Goal: Task Accomplishment & Management: Complete application form

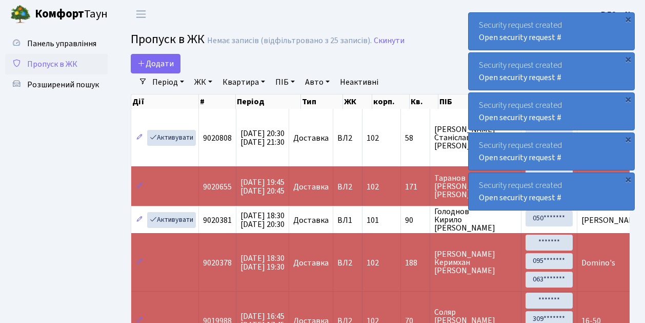
select select "25"
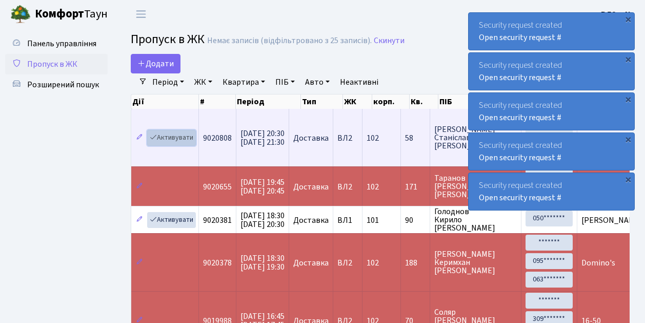
click at [170, 137] on link "Активувати" at bounding box center [171, 138] width 49 height 16
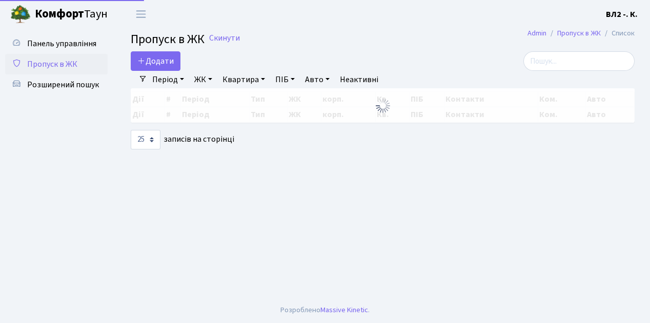
select select "25"
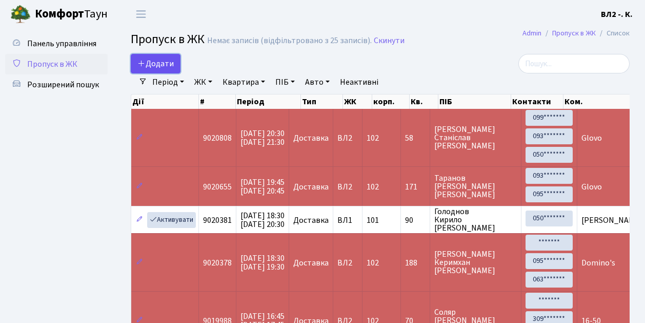
click at [160, 64] on span "Додати" at bounding box center [155, 63] width 36 height 11
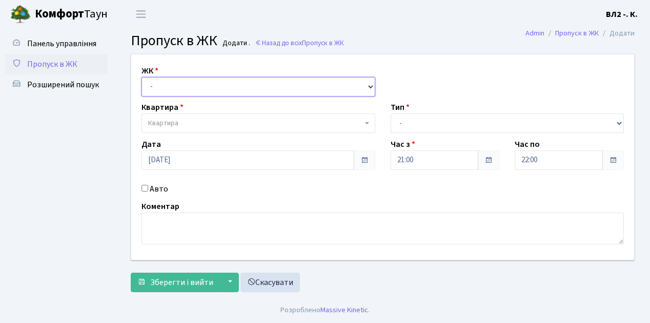
click at [169, 87] on select "- [STREET_ADDRESS][PERSON_NAME]" at bounding box center [259, 86] width 234 height 19
select select "317"
click at [142, 77] on select "- ВЛ1, Ужгородський пров., 4/1 ВЛ2, Голосіївський просп., 76 ВЛ3, пр.Голосіївсь…" at bounding box center [259, 86] width 234 height 19
select select
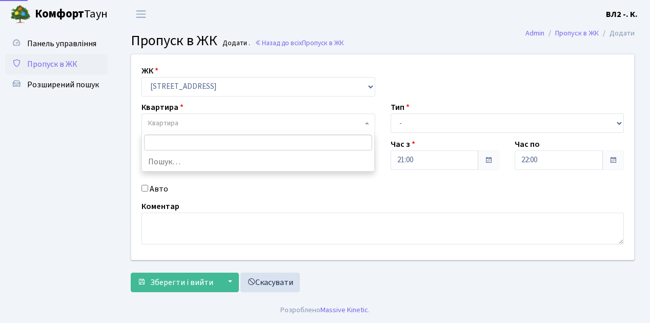
click at [193, 126] on span "Квартира" at bounding box center [255, 123] width 214 height 10
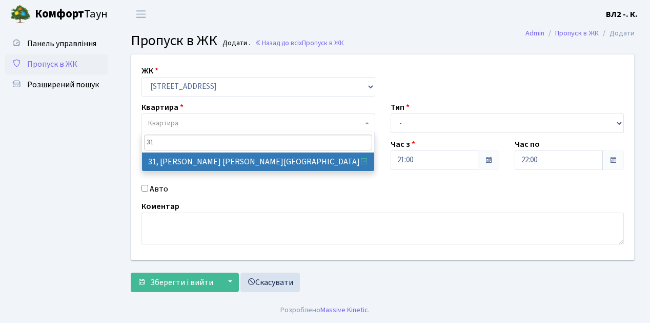
type input "31"
select select "38032"
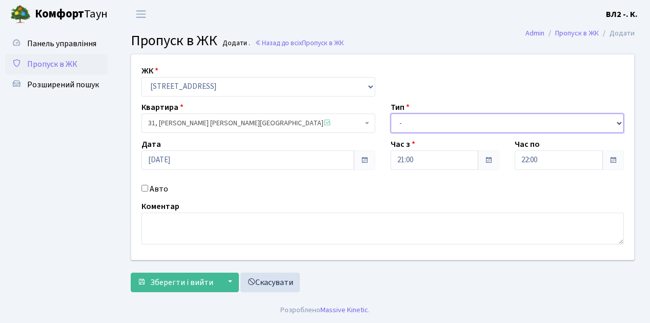
click at [436, 126] on select "- Доставка Таксі Гості Сервіс" at bounding box center [508, 122] width 234 height 19
select select "1"
click at [391, 113] on select "- Доставка Таксі Гості Сервіс" at bounding box center [508, 122] width 234 height 19
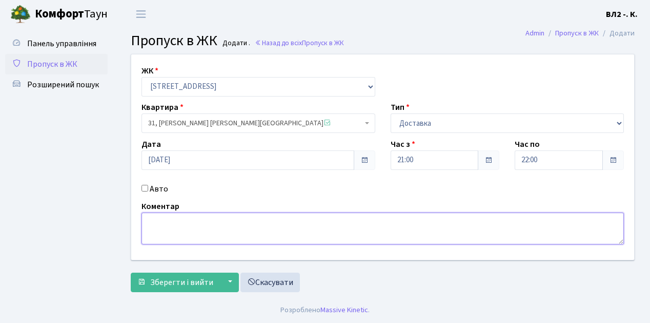
click at [151, 229] on textarea at bounding box center [383, 228] width 483 height 32
type textarea "Glovo"
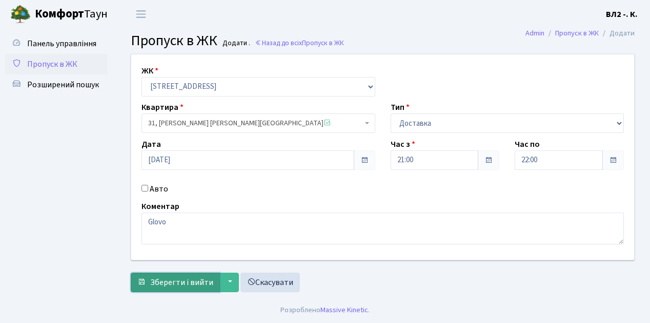
click at [181, 285] on span "Зберегти і вийти" at bounding box center [181, 281] width 63 height 11
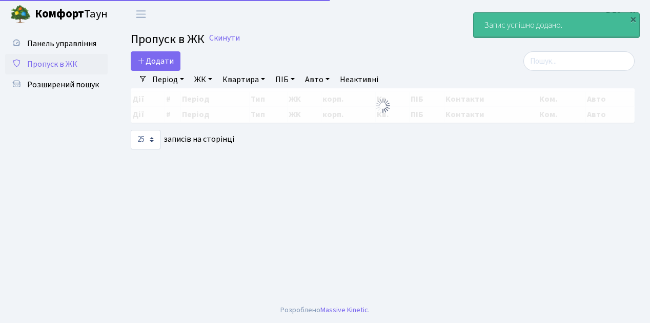
select select "25"
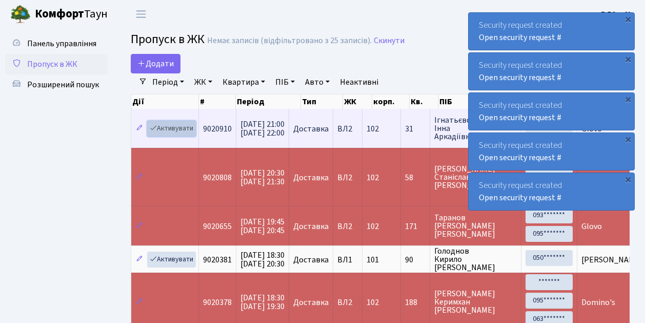
click at [176, 129] on link "Активувати" at bounding box center [171, 129] width 49 height 16
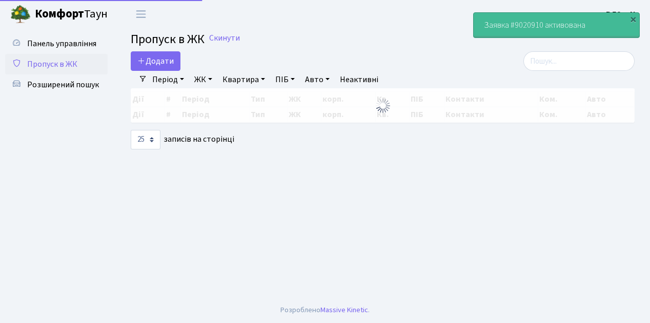
select select "25"
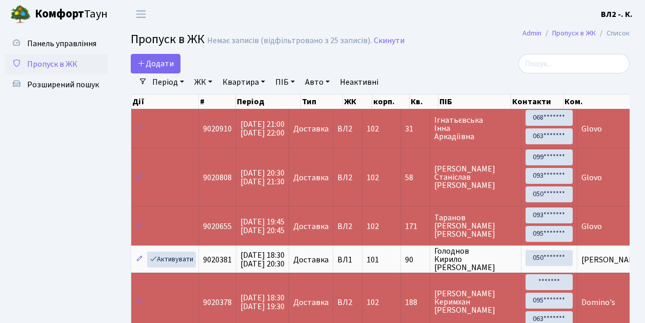
click at [44, 66] on span "Пропуск в ЖК" at bounding box center [52, 63] width 50 height 11
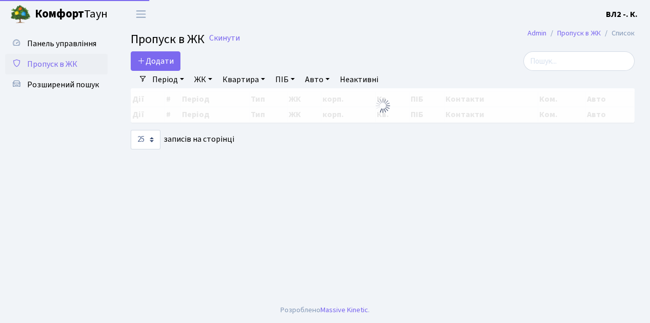
select select "25"
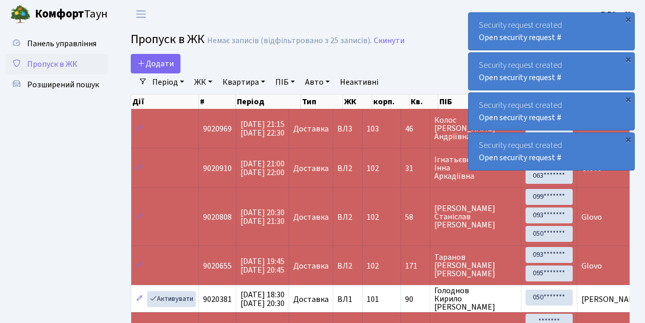
click at [57, 67] on span "Пропуск в ЖК" at bounding box center [52, 63] width 50 height 11
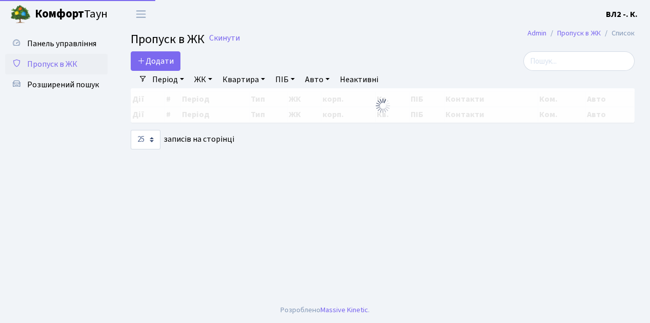
select select "25"
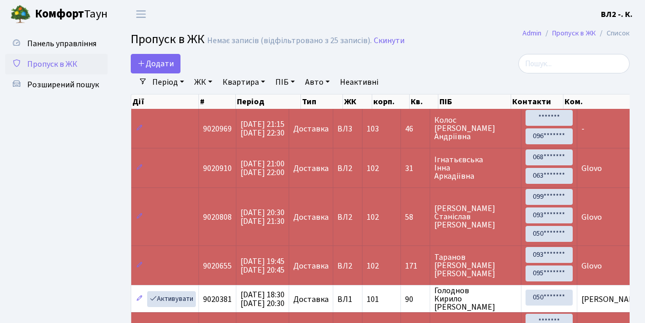
click at [63, 67] on span "Пропуск в ЖК" at bounding box center [52, 63] width 50 height 11
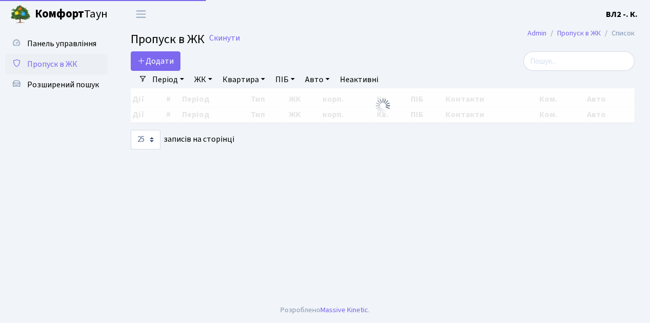
select select "25"
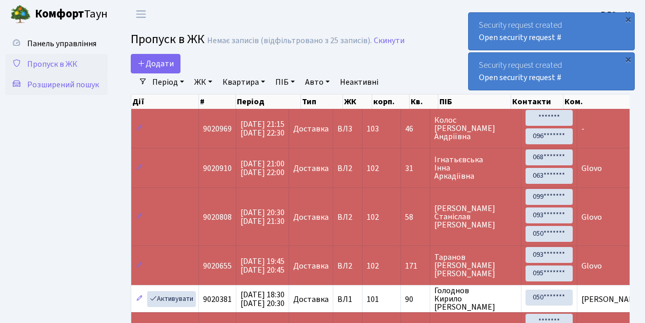
click at [61, 84] on span "Розширений пошук" at bounding box center [63, 84] width 72 height 11
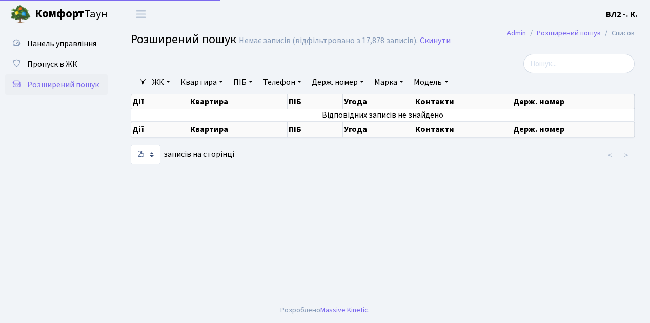
select select "25"
click at [62, 64] on span "Пропуск в ЖК" at bounding box center [52, 63] width 50 height 11
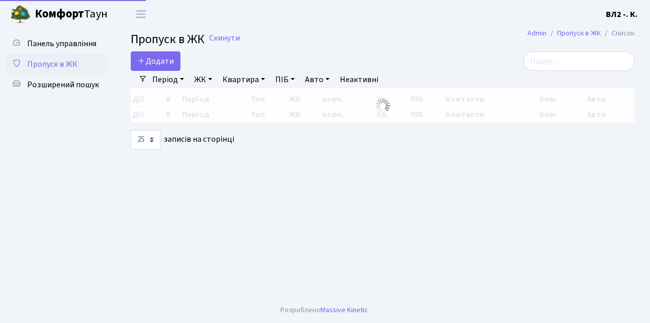
select select "25"
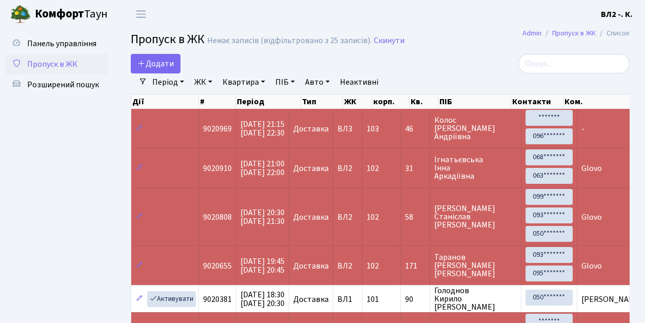
click at [57, 58] on span "Пропуск в ЖК" at bounding box center [52, 63] width 50 height 11
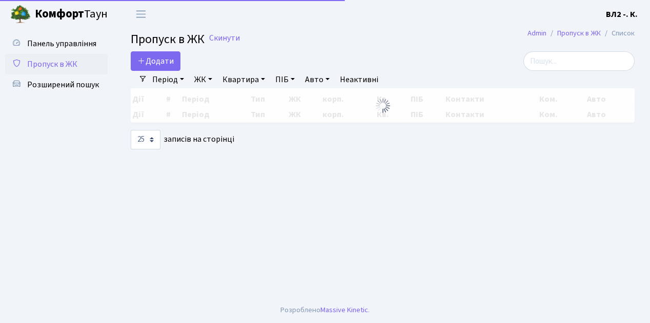
select select "25"
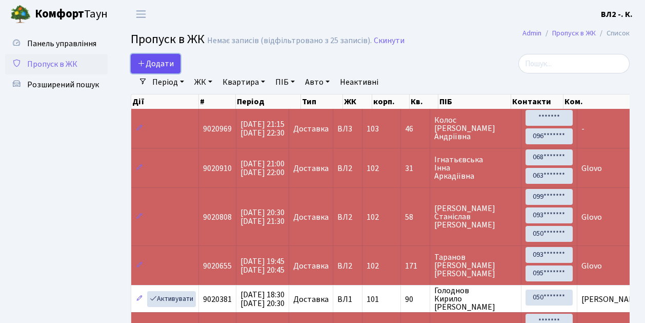
click at [165, 66] on span "Додати" at bounding box center [155, 63] width 36 height 11
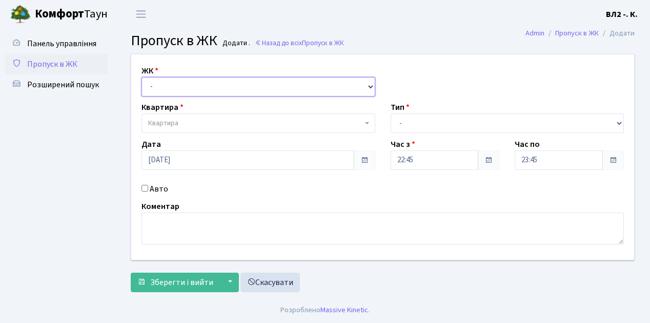
click at [168, 86] on select "- [STREET_ADDRESS][PERSON_NAME]" at bounding box center [259, 86] width 234 height 19
select select "317"
click at [142, 77] on select "- [STREET_ADDRESS][PERSON_NAME]" at bounding box center [259, 86] width 234 height 19
select select
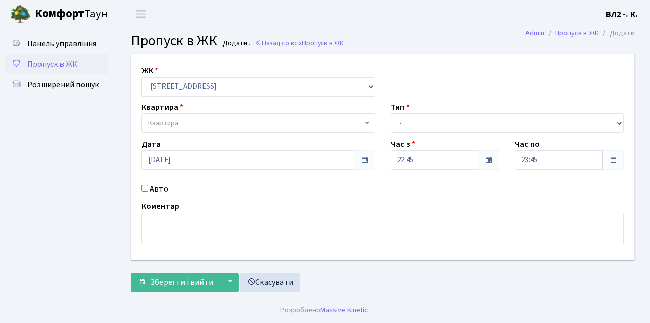
click at [189, 124] on span "Квартира" at bounding box center [255, 123] width 214 height 10
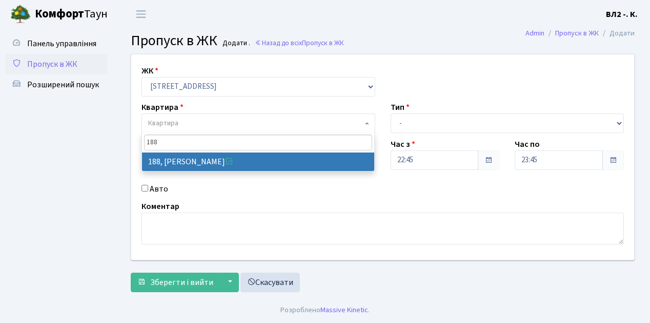
type input "188"
select select "40000"
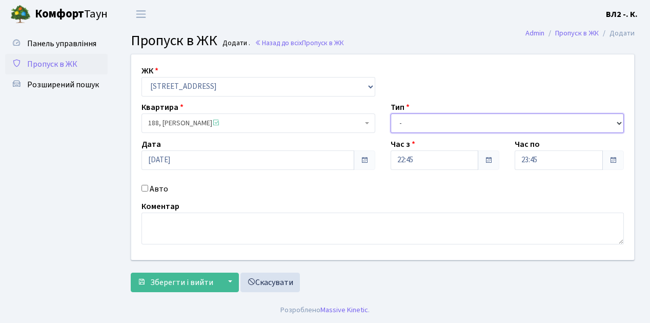
click at [435, 119] on select "- Доставка Таксі Гості Сервіс" at bounding box center [508, 122] width 234 height 19
select select "1"
click at [391, 113] on select "- Доставка Таксі Гості Сервіс" at bounding box center [508, 122] width 234 height 19
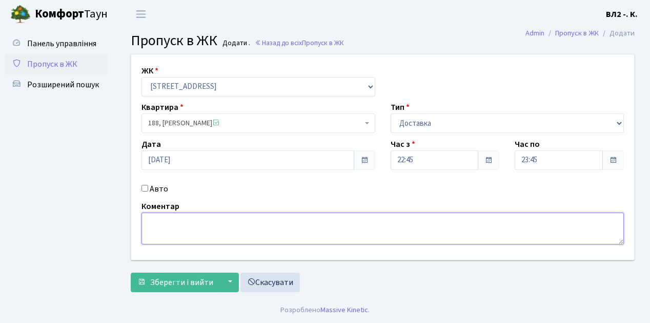
click at [197, 236] on textarea at bounding box center [383, 228] width 483 height 32
type textarea "Glovo"
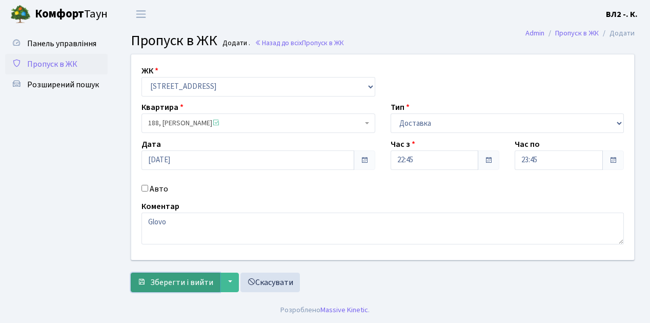
click at [188, 273] on button "Зберегти і вийти" at bounding box center [175, 281] width 89 height 19
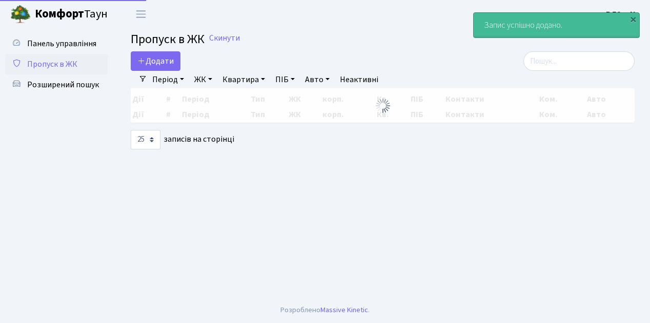
select select "25"
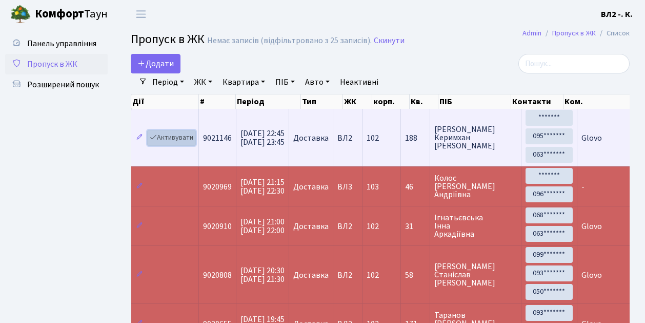
click at [172, 133] on link "Активувати" at bounding box center [171, 138] width 49 height 16
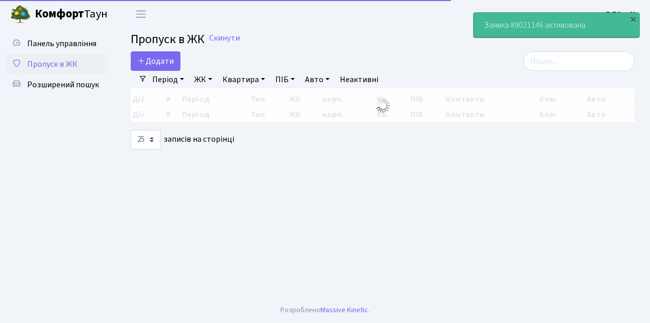
select select "25"
